Goal: Task Accomplishment & Management: Manage account settings

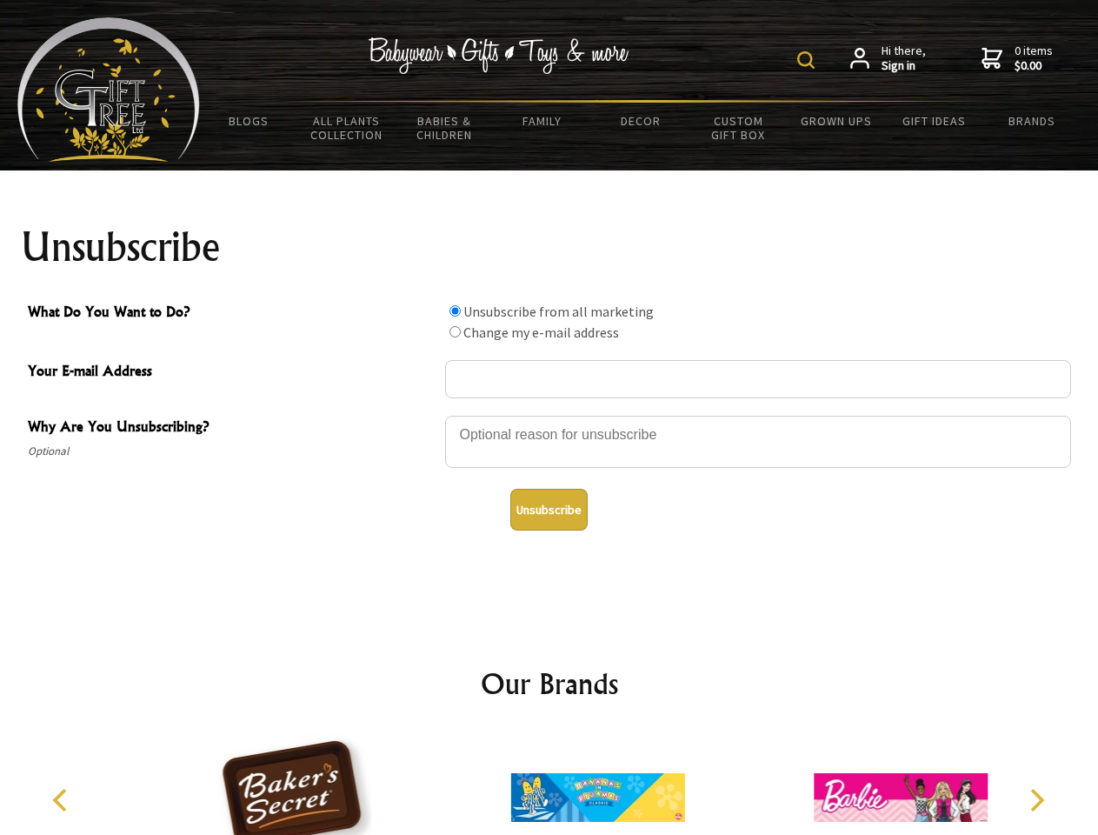
click at [809, 60] on img at bounding box center [805, 59] width 17 height 17
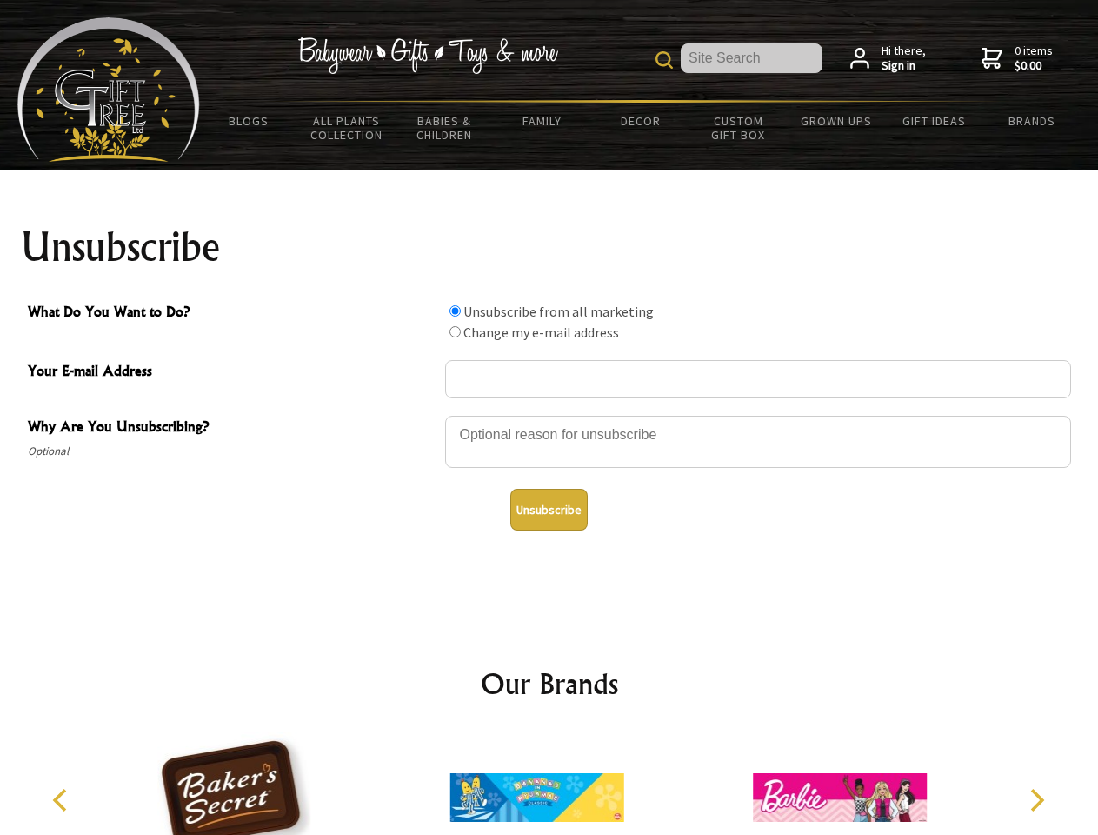
click at [550, 415] on div at bounding box center [758, 444] width 626 height 61
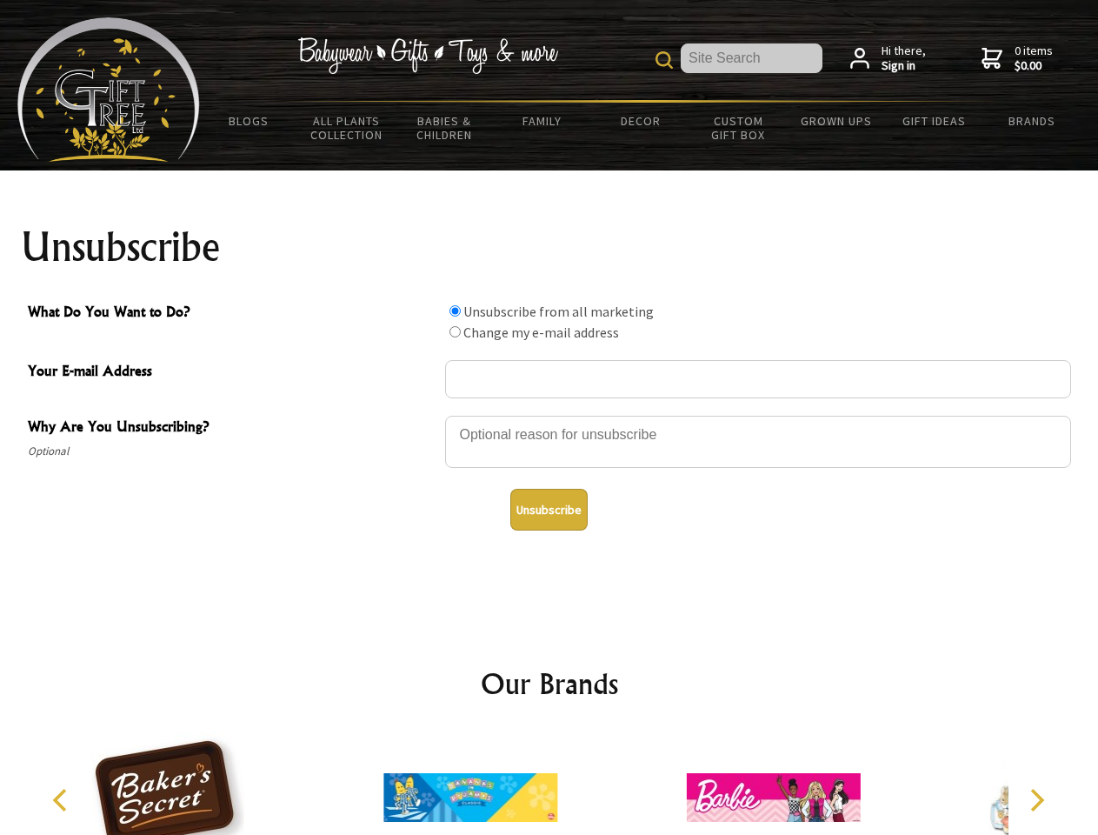
click at [455, 310] on input "What Do You Want to Do?" at bounding box center [455, 310] width 11 height 11
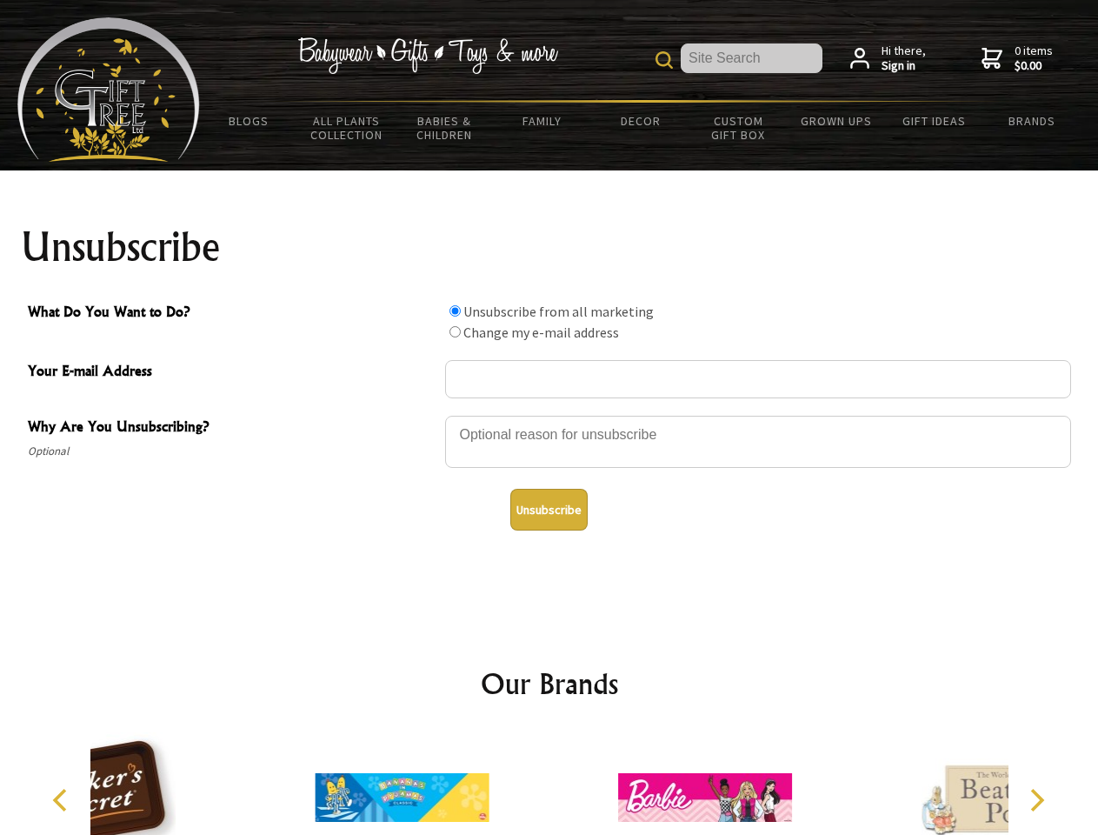
click at [455, 331] on input "What Do You Want to Do?" at bounding box center [455, 331] width 11 height 11
radio input "true"
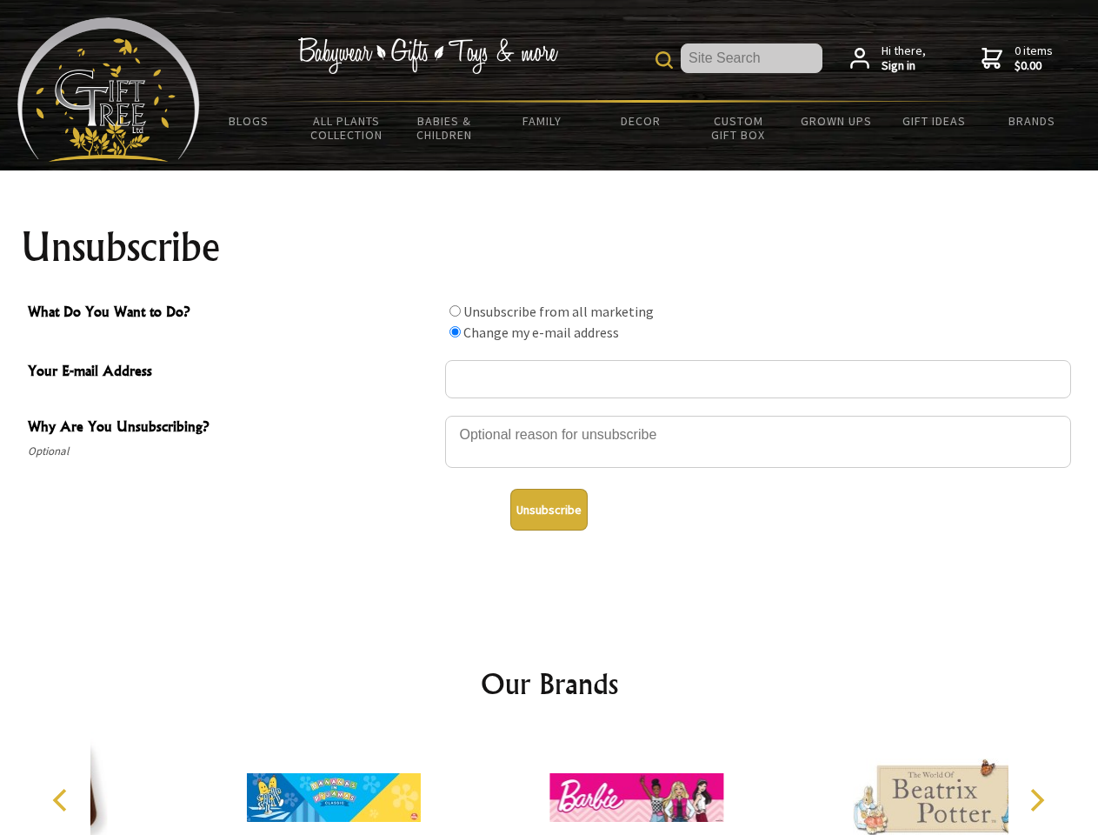
click at [549, 510] on button "Unsubscribe" at bounding box center [548, 510] width 77 height 42
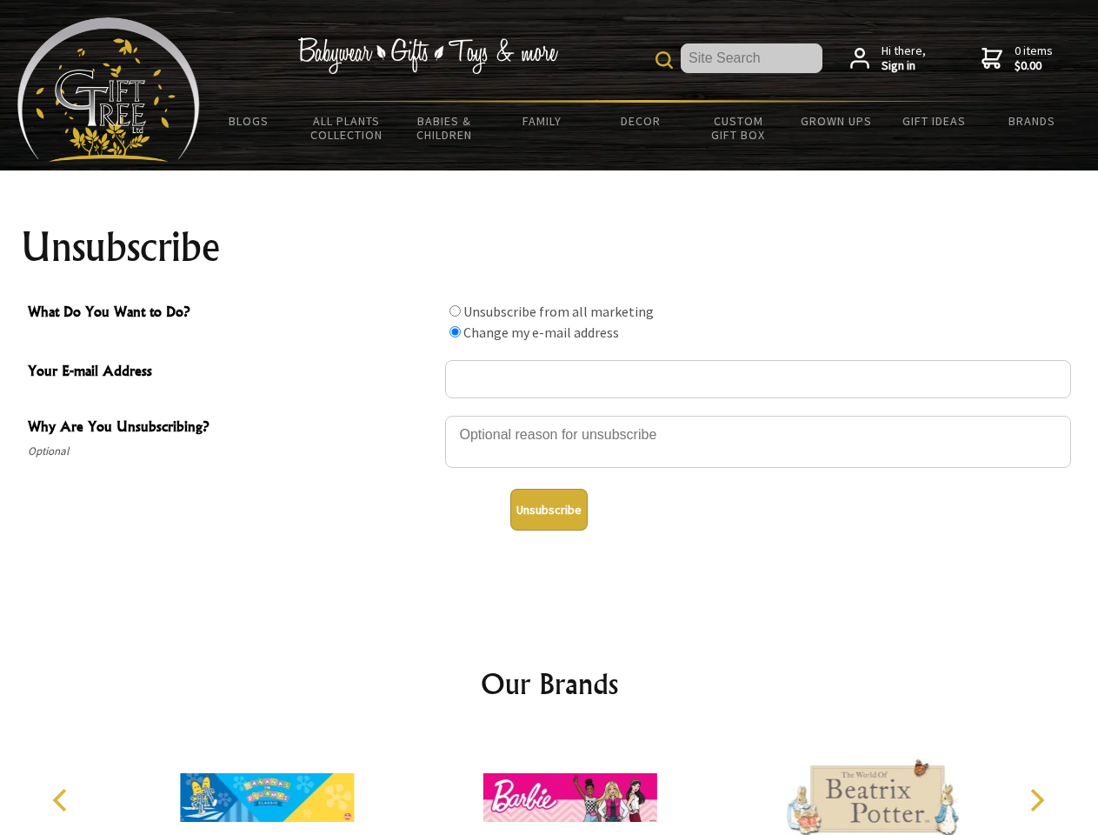
click at [63, 800] on icon "Previous" at bounding box center [61, 800] width 23 height 23
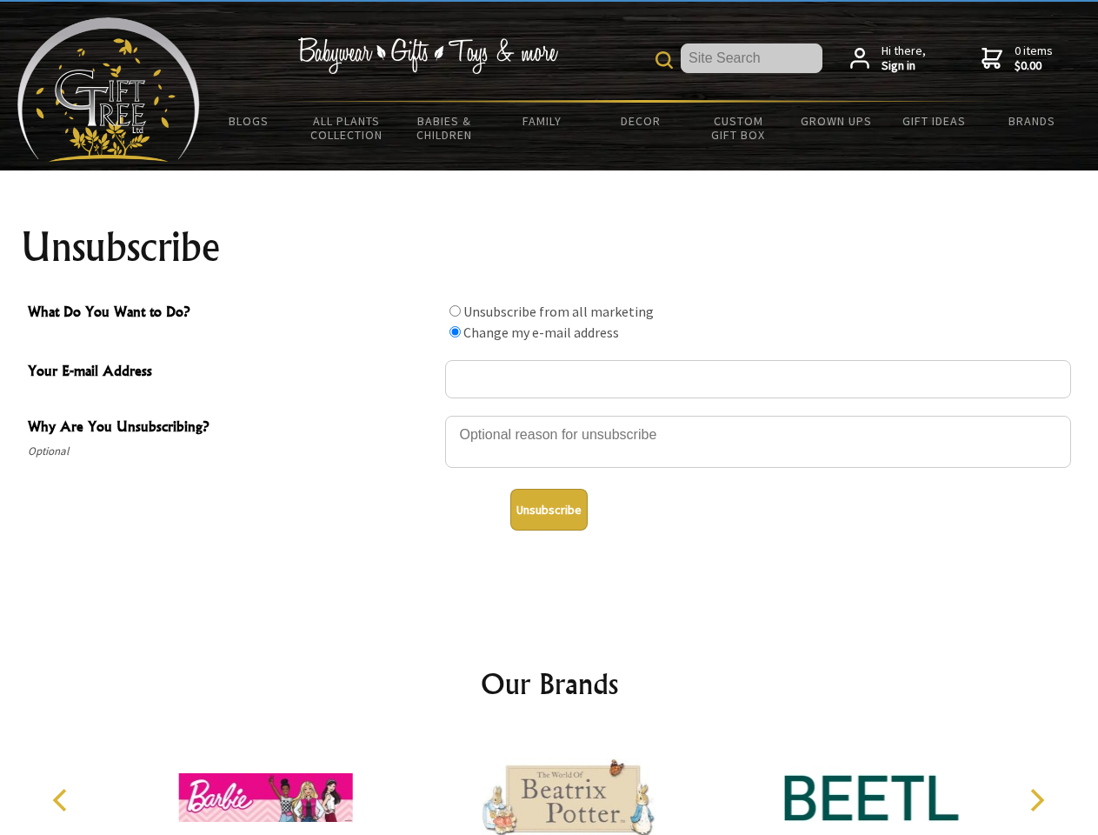
click at [1036, 800] on icon "Next" at bounding box center [1035, 800] width 23 height 23
